Goal: Transaction & Acquisition: Purchase product/service

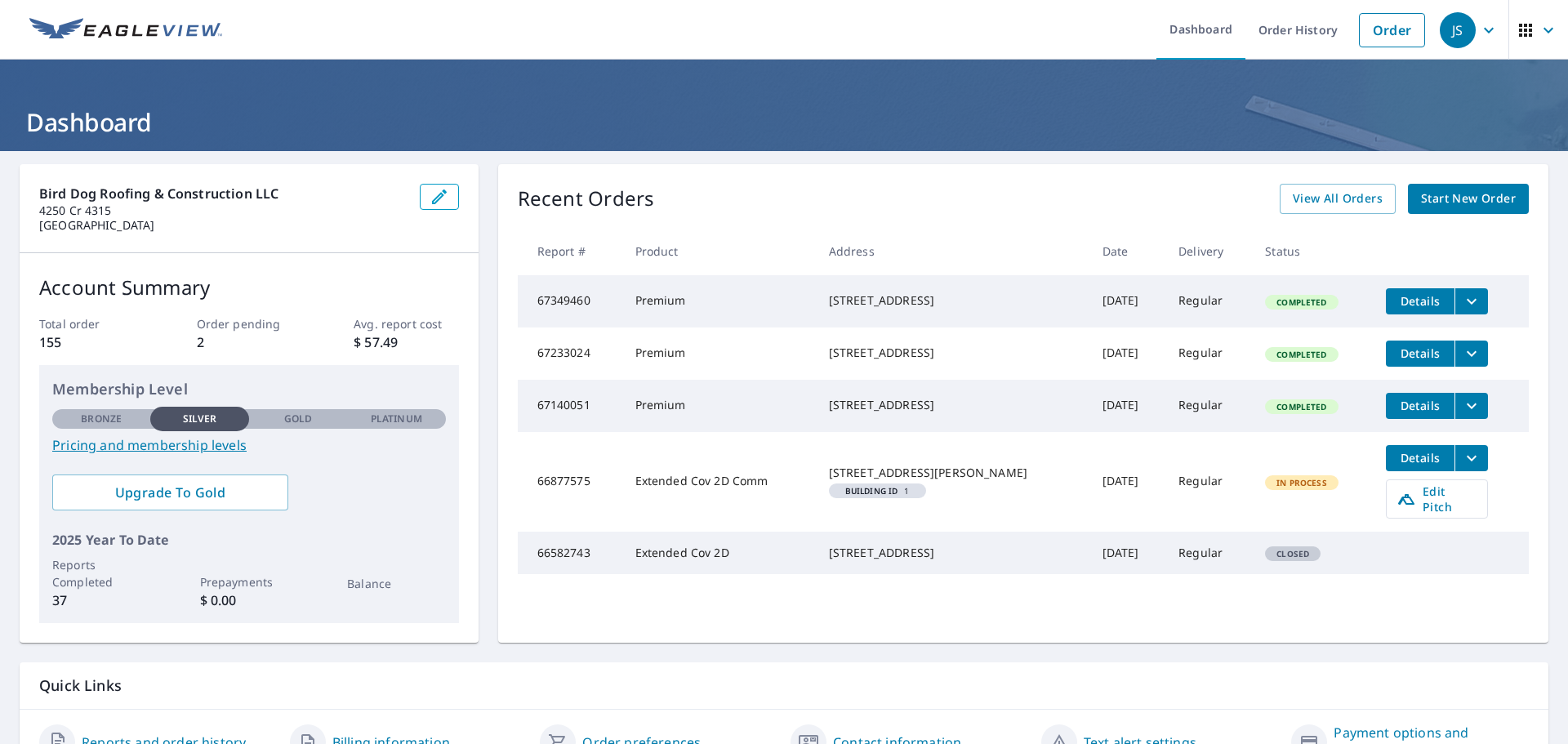
click at [1456, 194] on span "Start New Order" at bounding box center [1468, 199] width 94 height 21
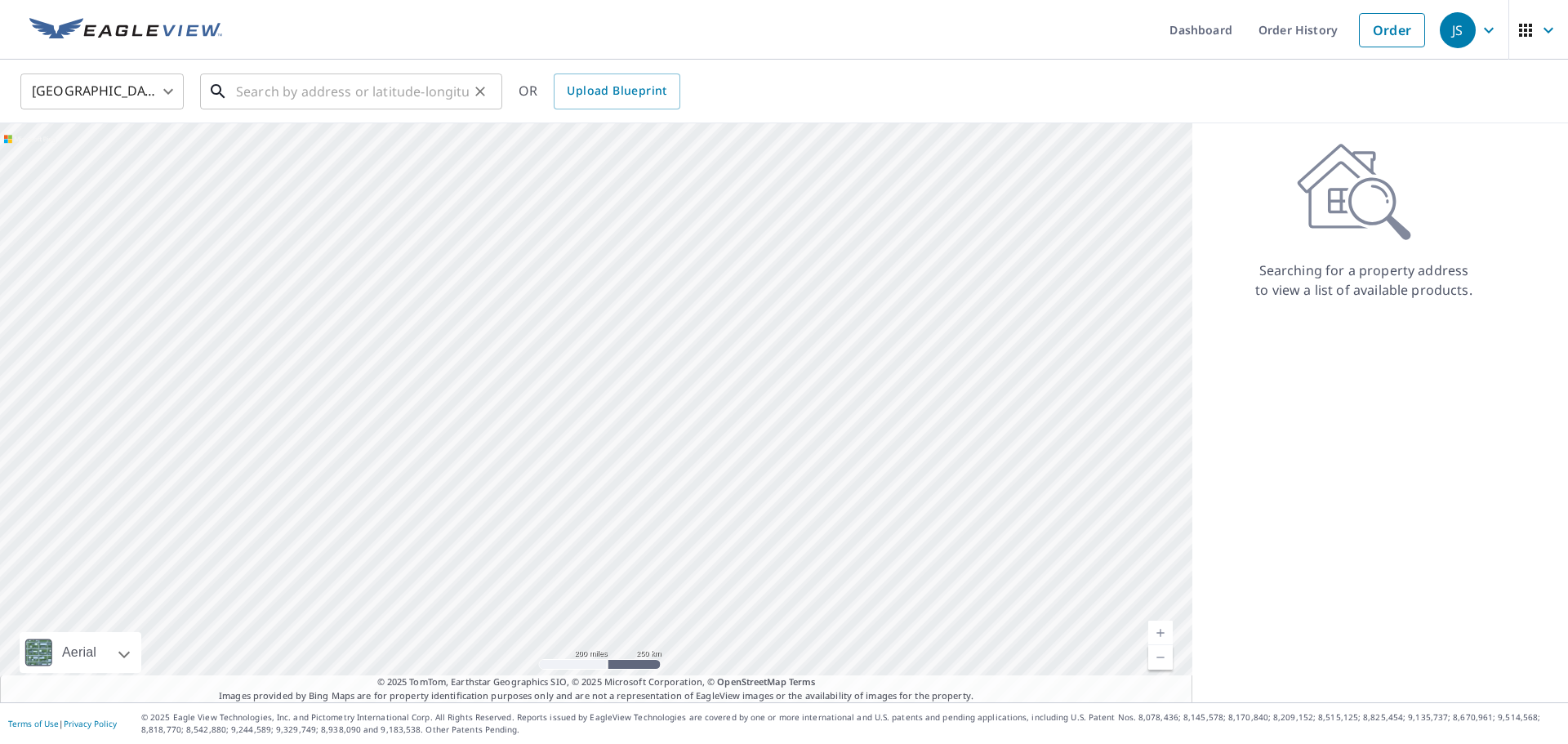
click at [397, 88] on input "text" at bounding box center [352, 91] width 233 height 45
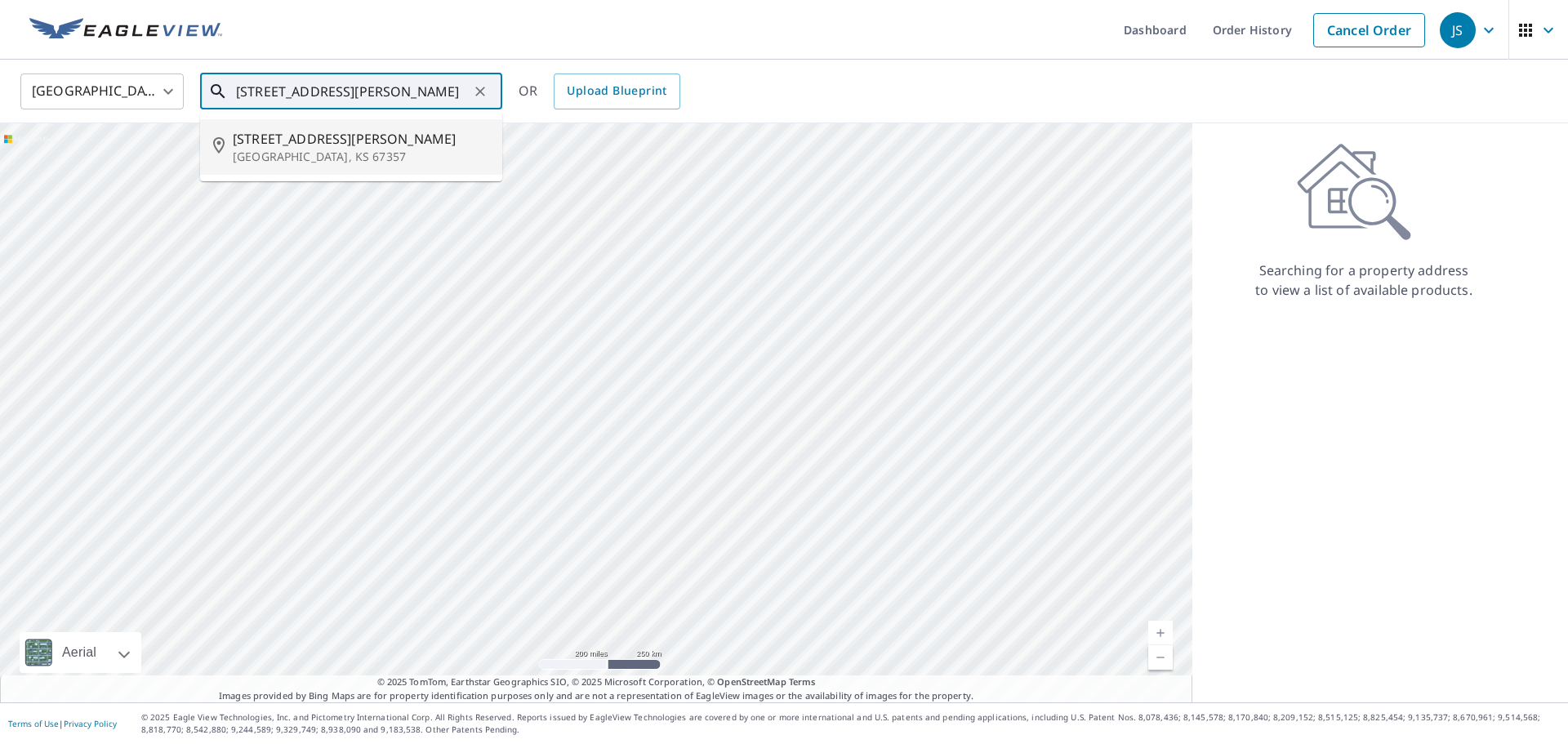
click at [306, 129] on span "[STREET_ADDRESS][PERSON_NAME]" at bounding box center [360, 138] width 257 height 20
type input "[STREET_ADDRESS][PERSON_NAME]"
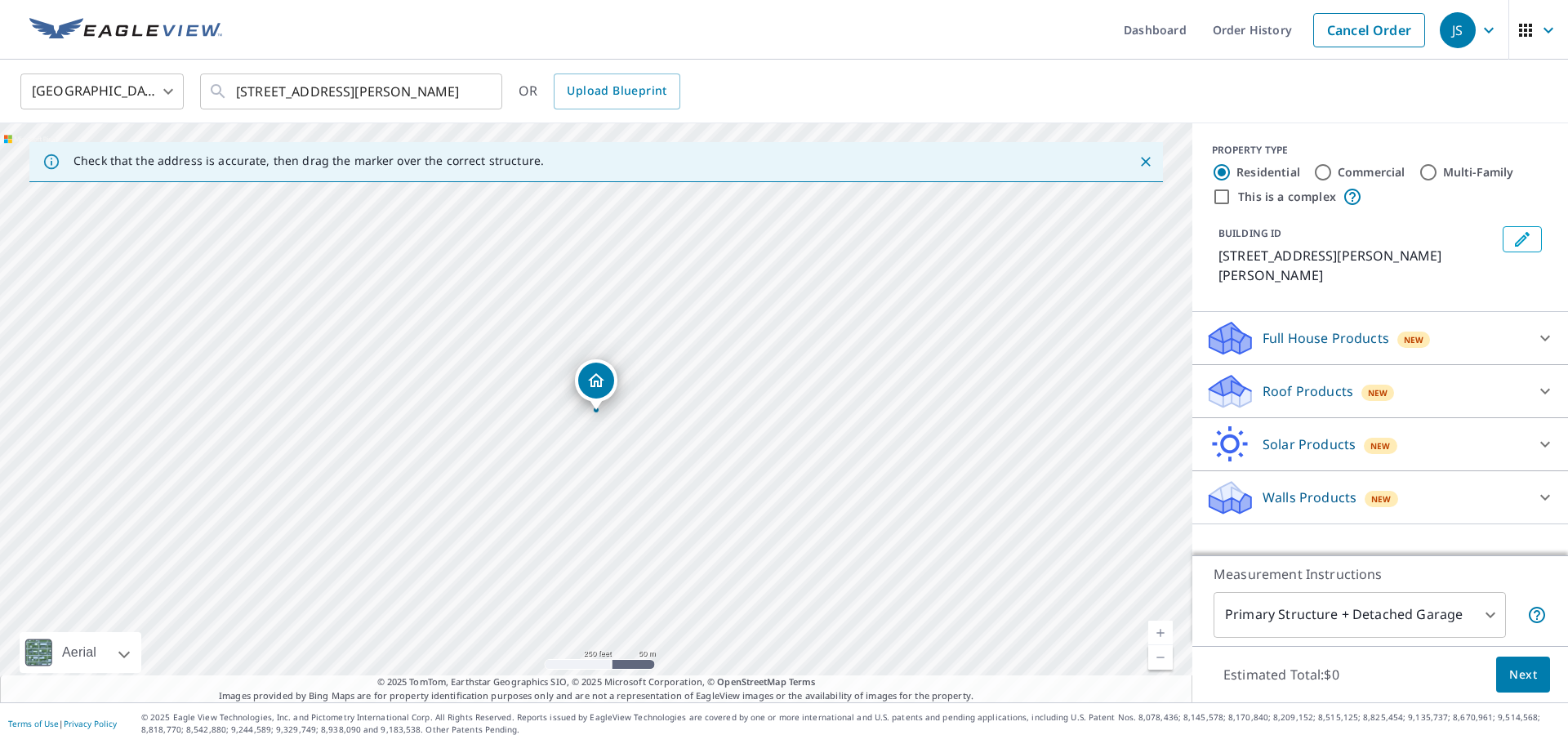
click at [1424, 375] on div "Roof Products New" at bounding box center [1365, 391] width 320 height 39
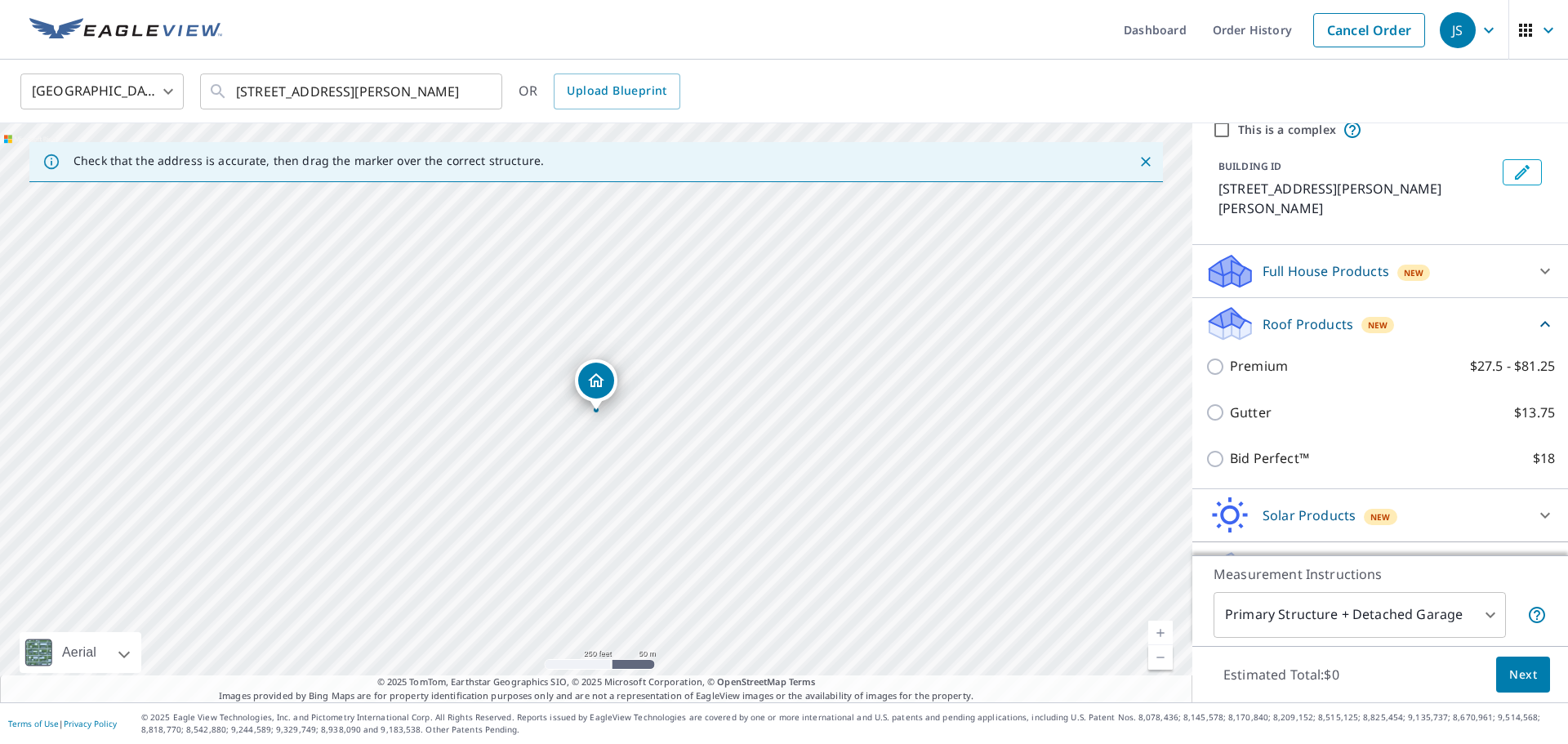
scroll to position [88, 0]
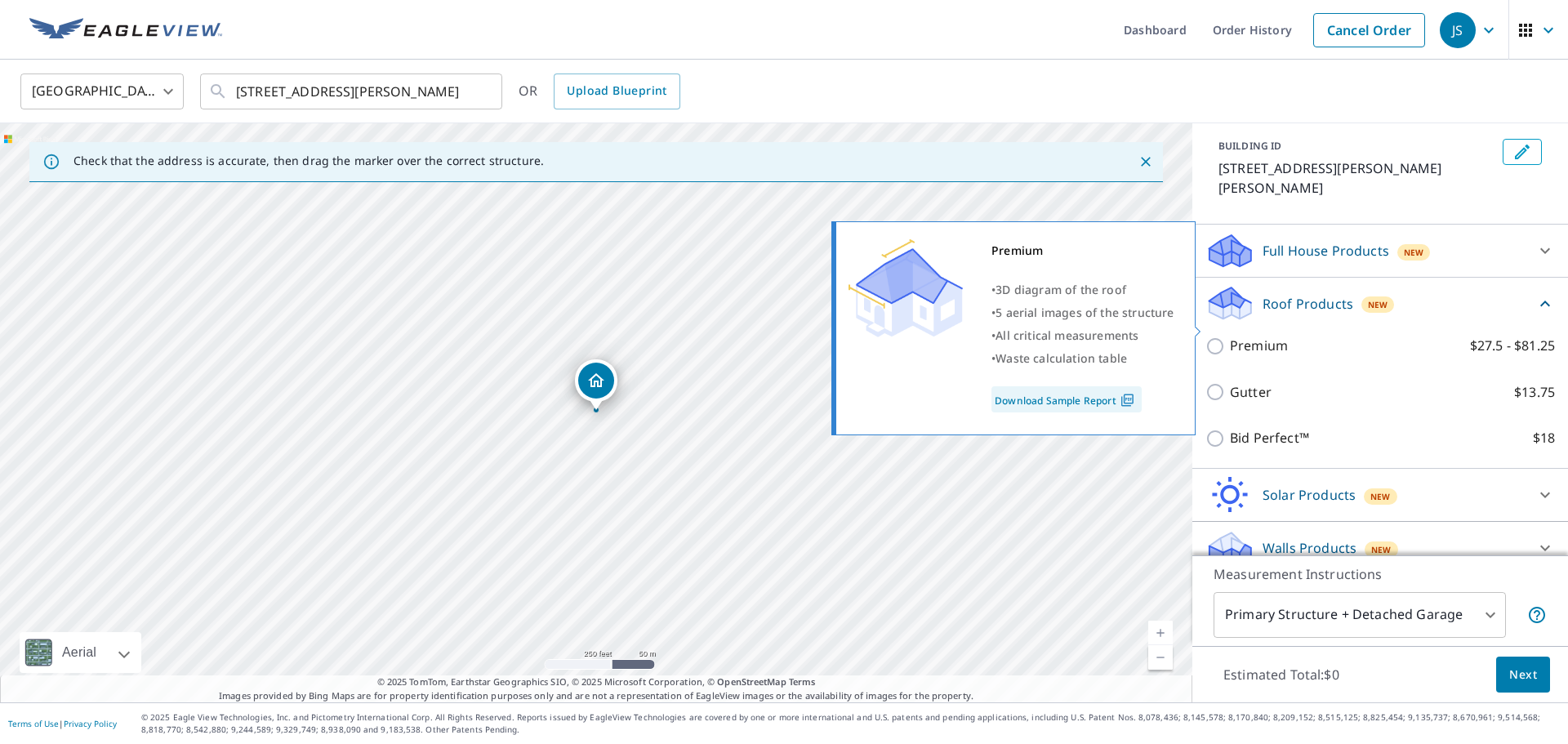
click at [1220, 336] on input "Premium $27.5 - $81.25" at bounding box center [1217, 346] width 25 height 20
checkbox input "true"
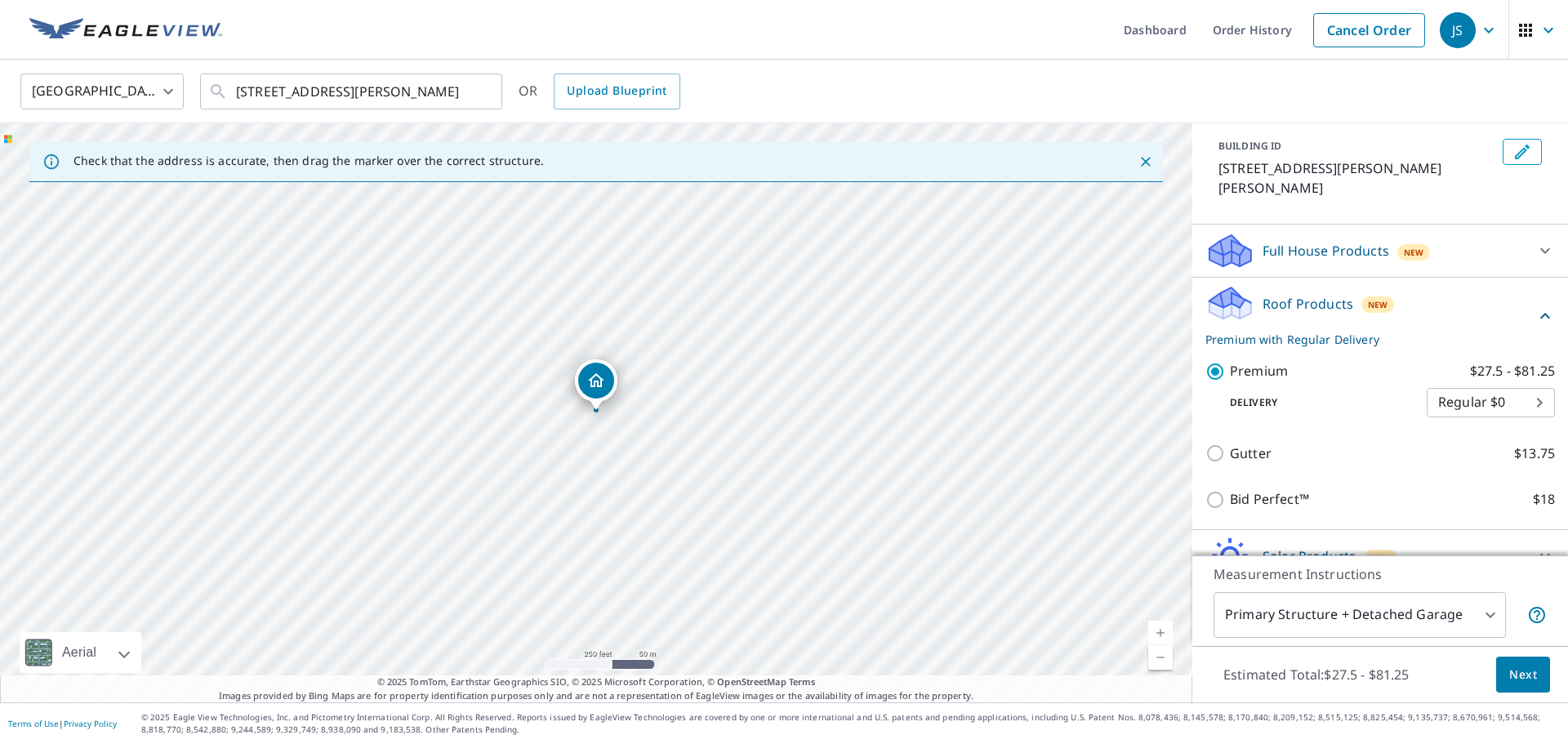
scroll to position [148, 0]
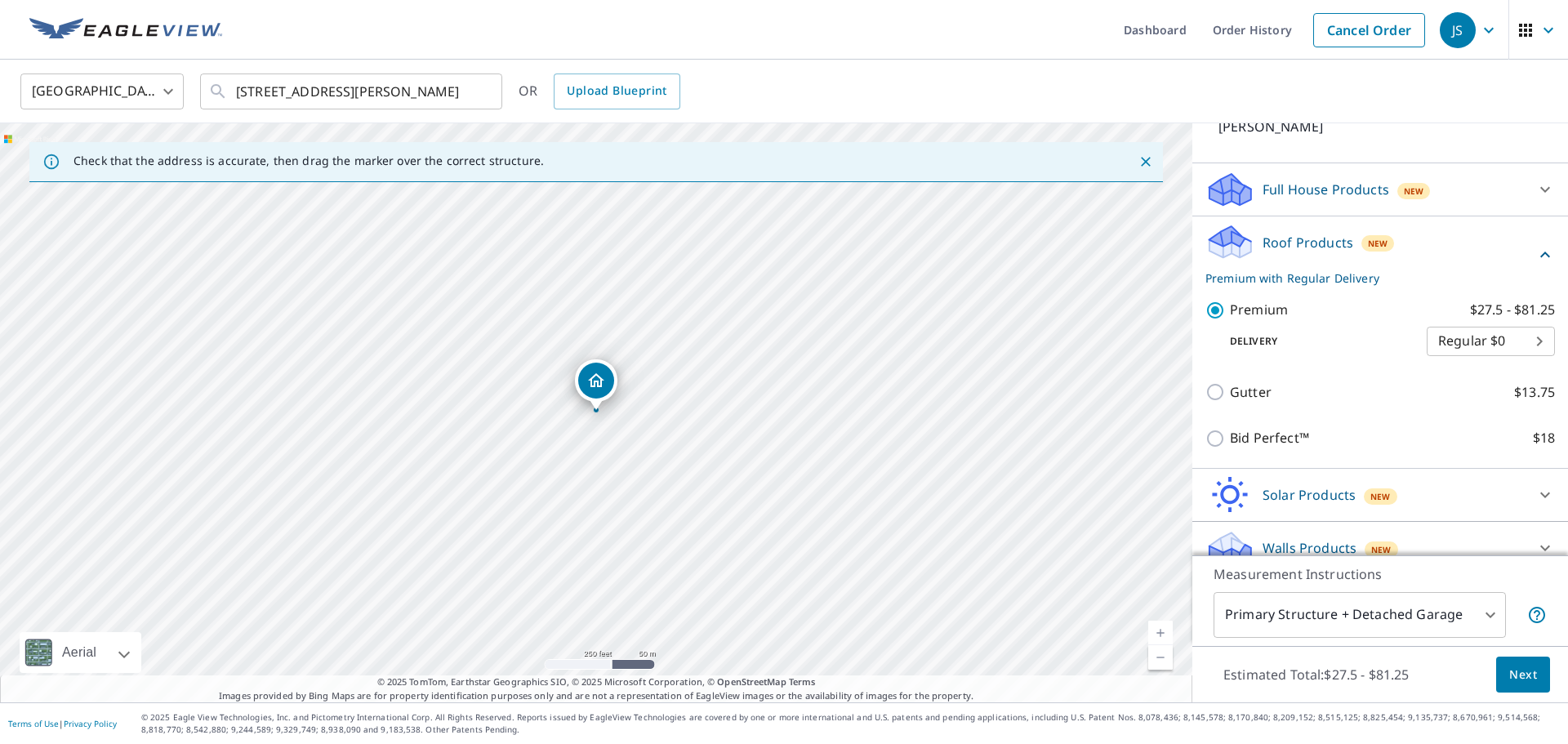
click at [1514, 677] on span "Next" at bounding box center [1523, 675] width 27 height 21
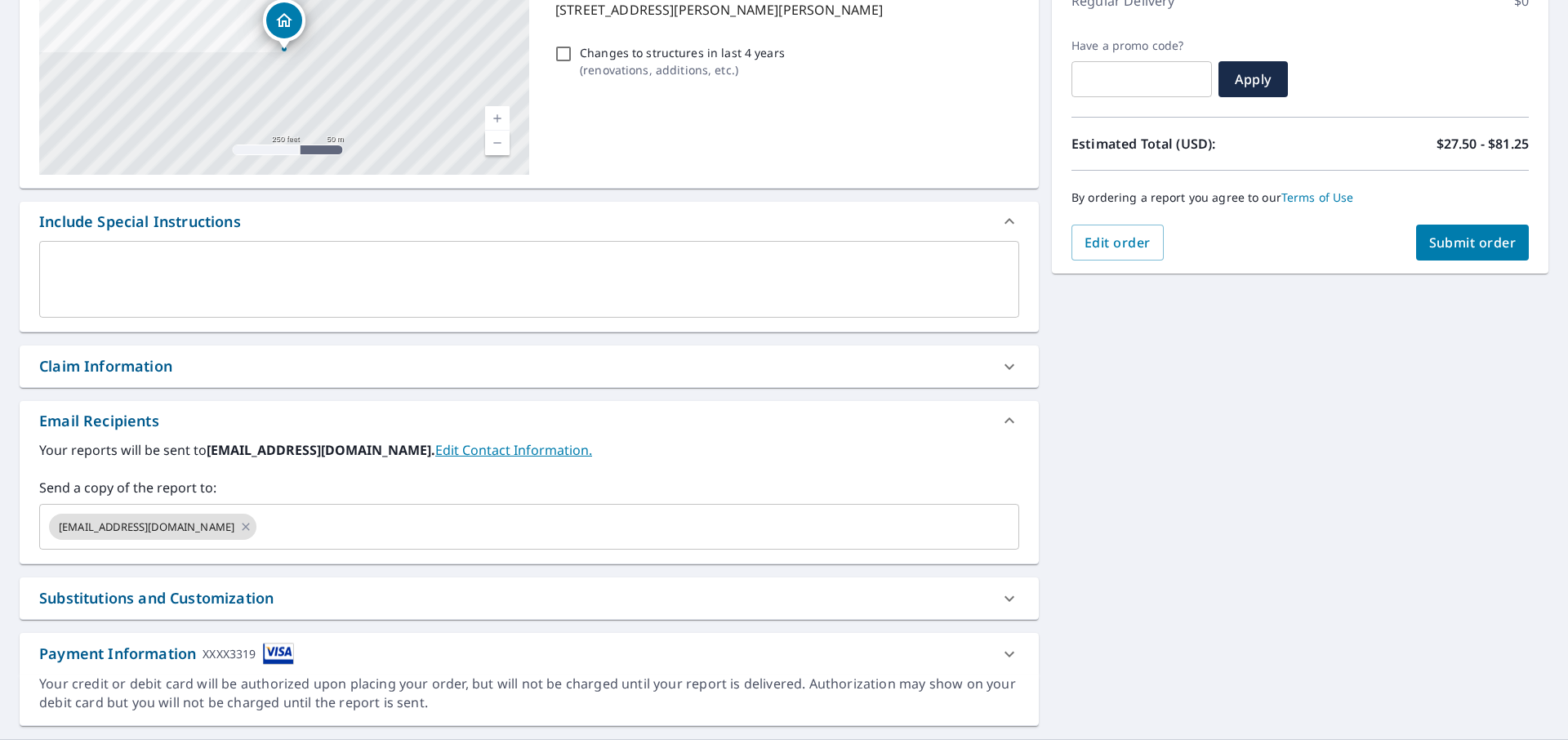
scroll to position [250, 0]
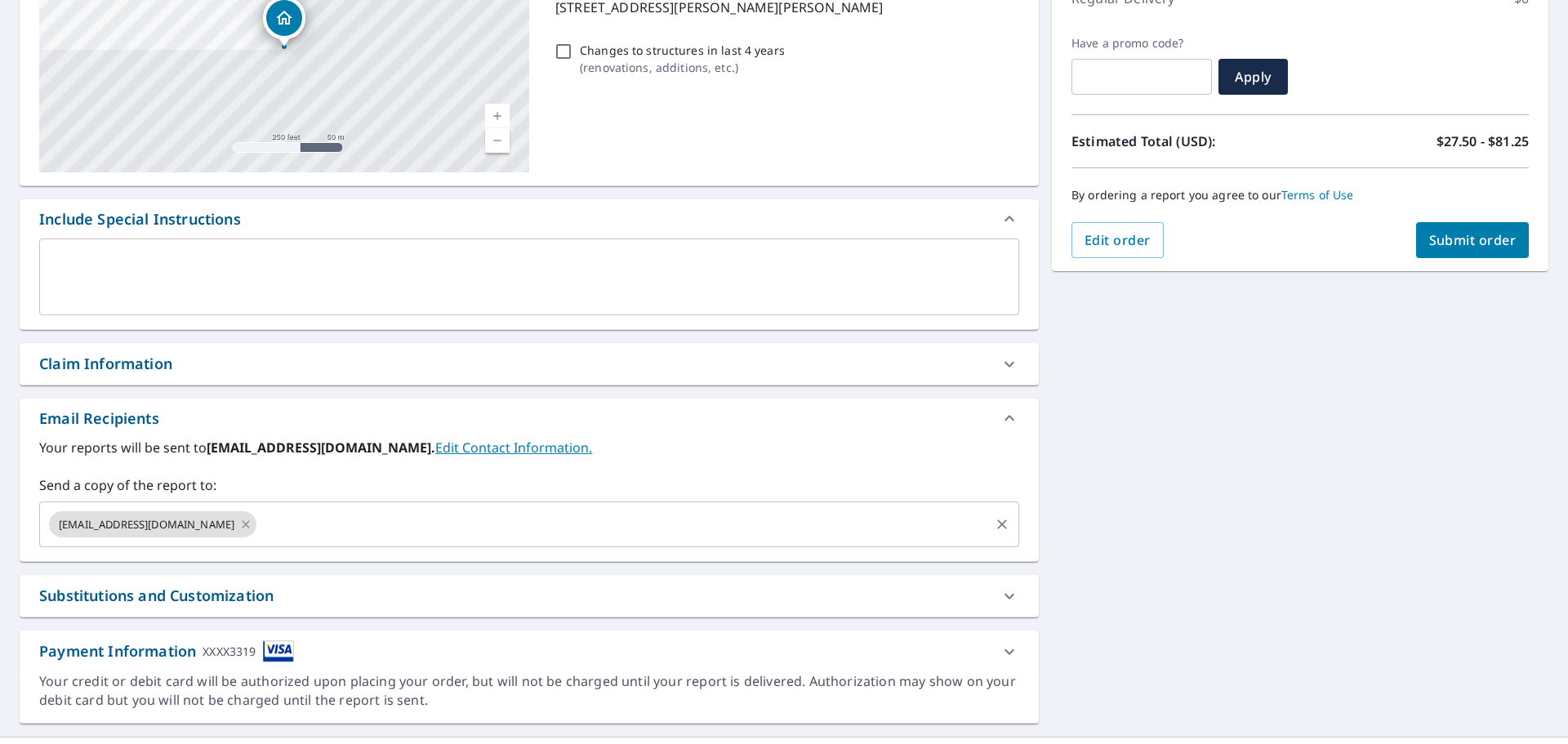
click at [346, 517] on input "text" at bounding box center [623, 524] width 729 height 31
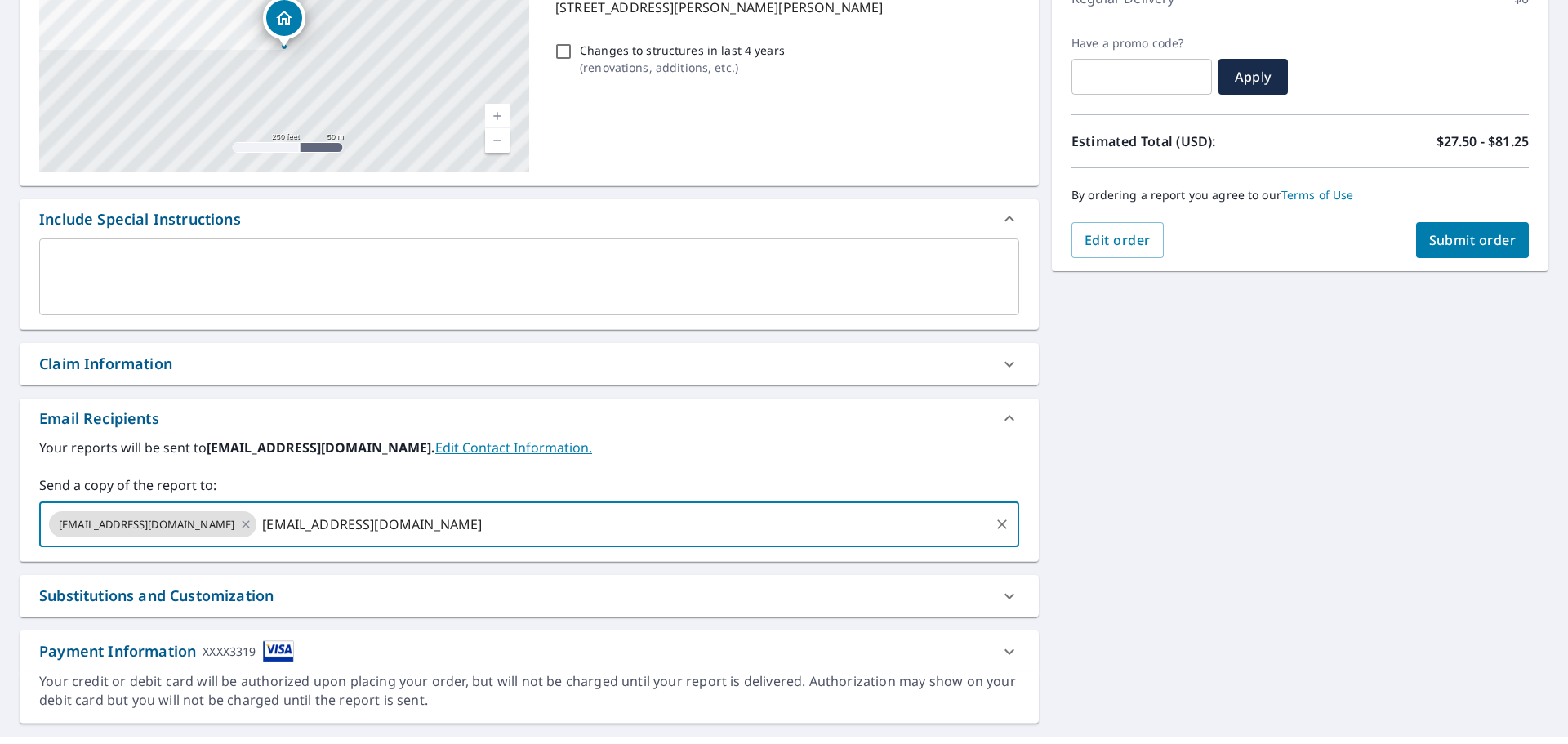
type input "[EMAIL_ADDRESS][DOMAIN_NAME]"
click at [1252, 608] on div "[STREET_ADDRESS][PERSON_NAME] Aerial Road A standard road map Aerial A detailed…" at bounding box center [784, 318] width 1568 height 835
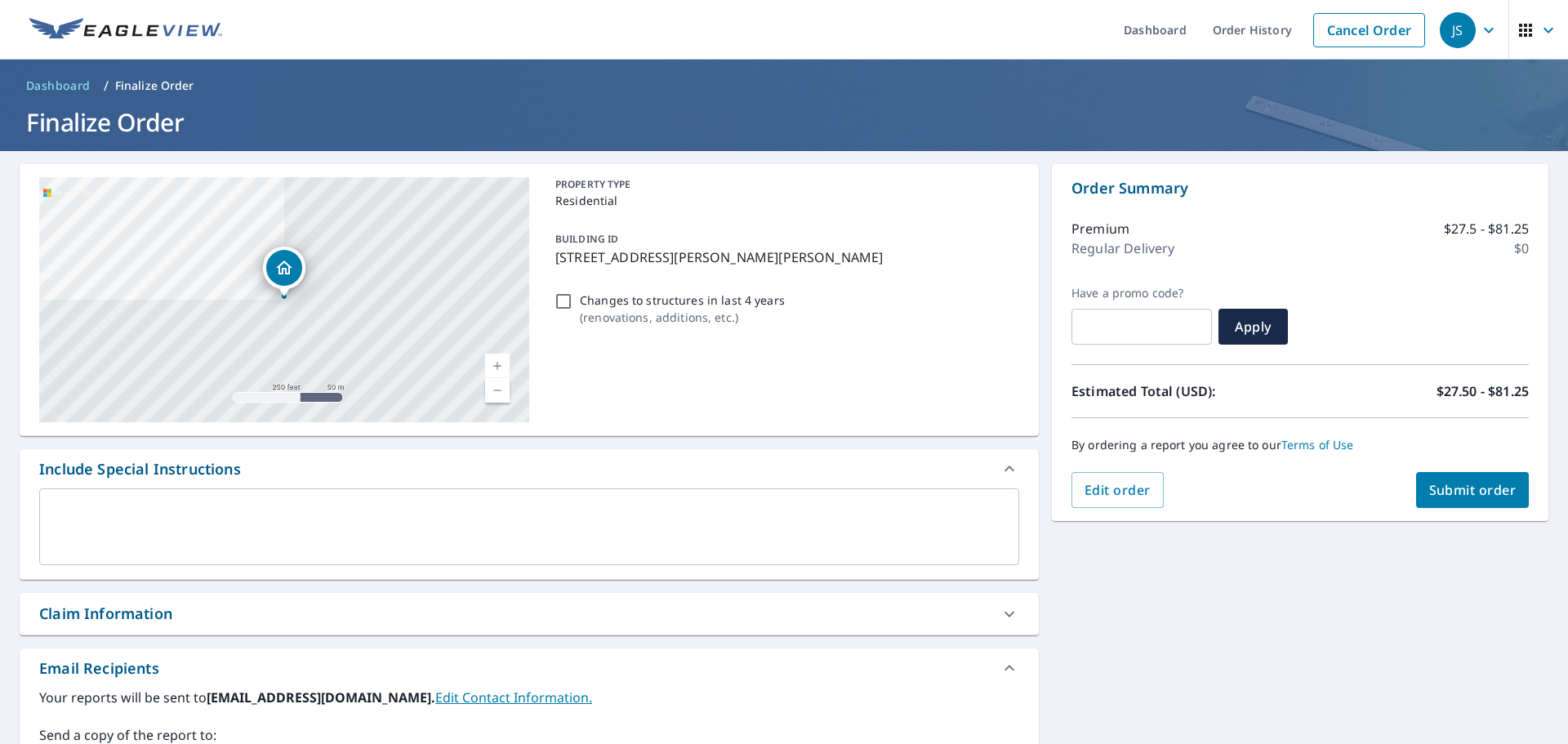
scroll to position [1, 0]
click at [1477, 481] on span "Submit order" at bounding box center [1473, 488] width 88 height 18
